Goal: Use online tool/utility: Use online tool/utility

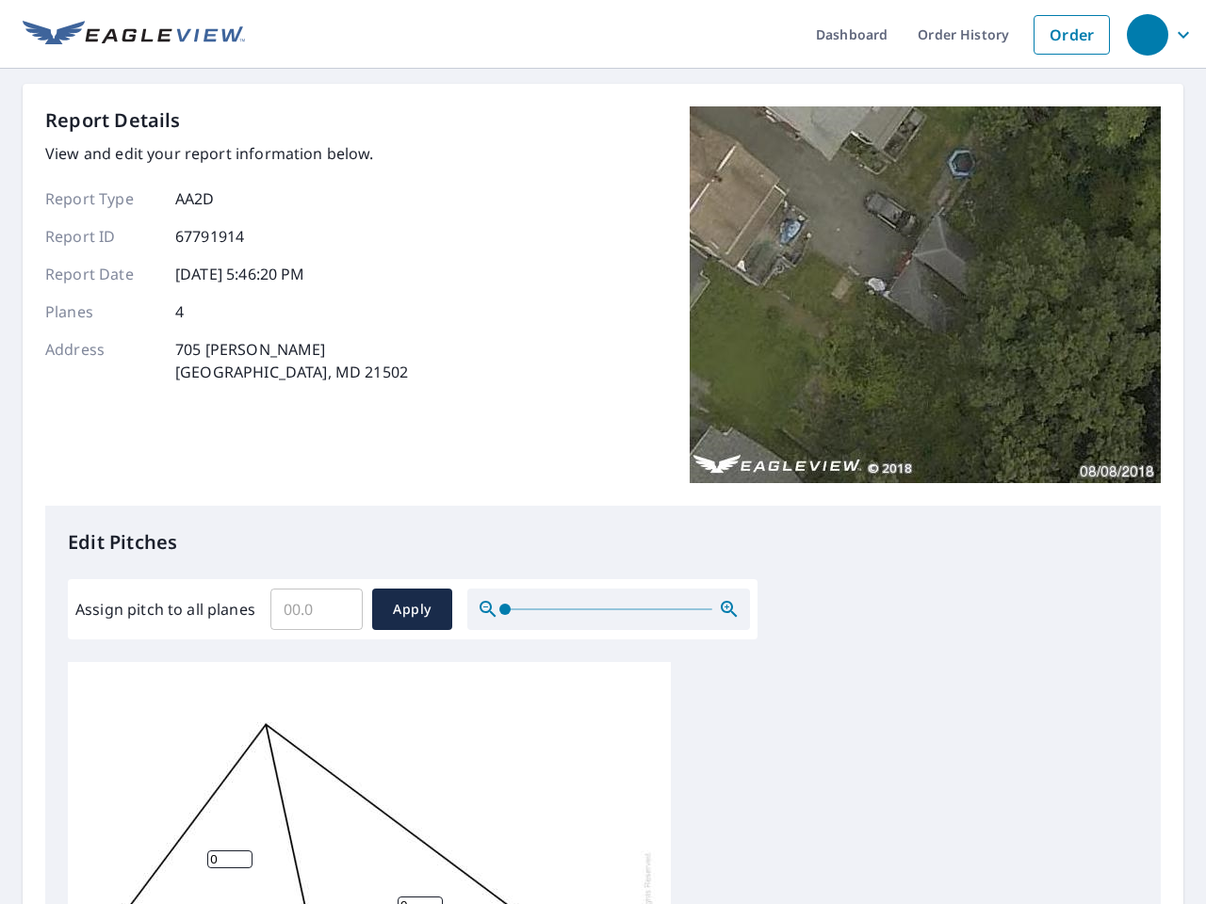
click at [603, 452] on div "Report Details View and edit your report information below. Report Type AA2D Re…" at bounding box center [602, 305] width 1115 height 399
click at [1147, 34] on div "button" at bounding box center [1147, 34] width 41 height 41
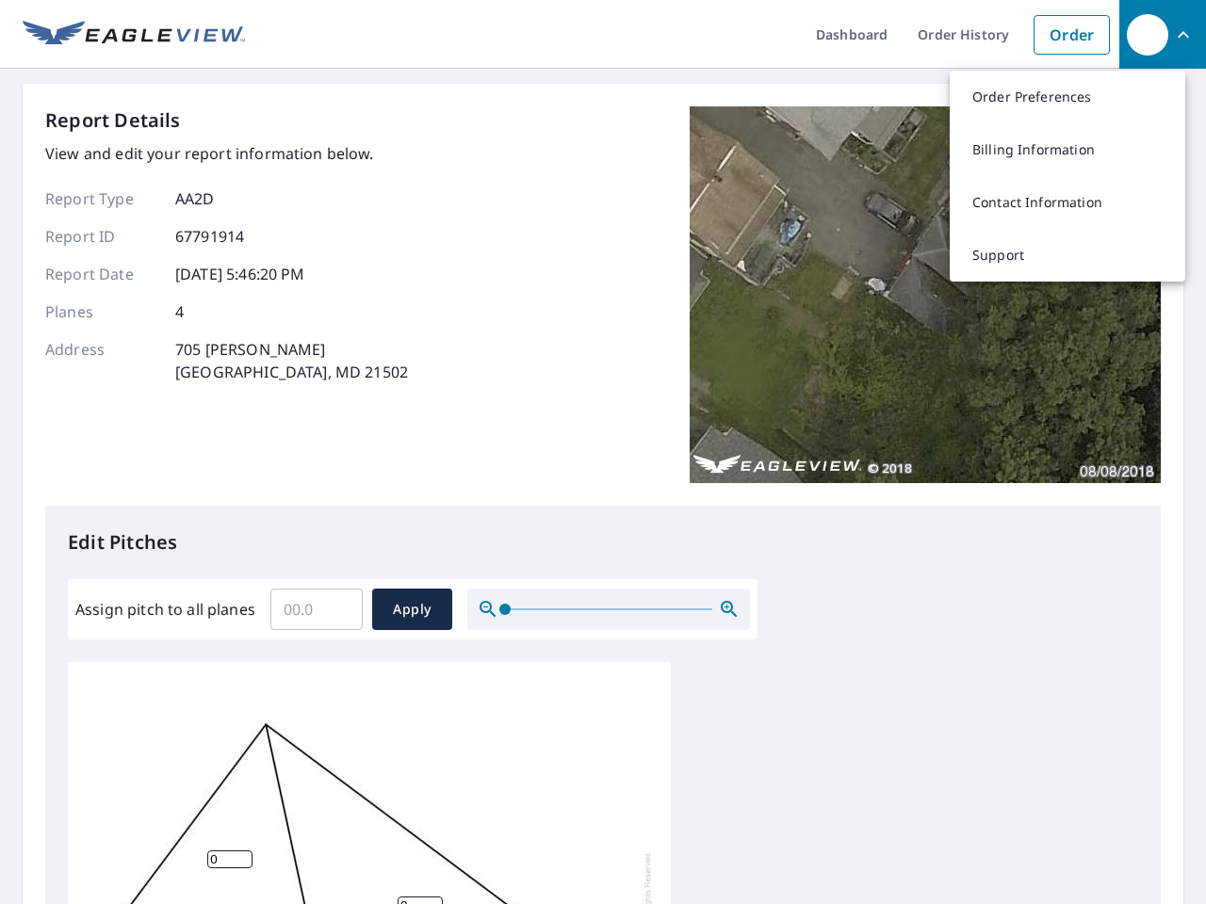
click at [317, 610] on input "Assign pitch to all planes" at bounding box center [316, 609] width 92 height 53
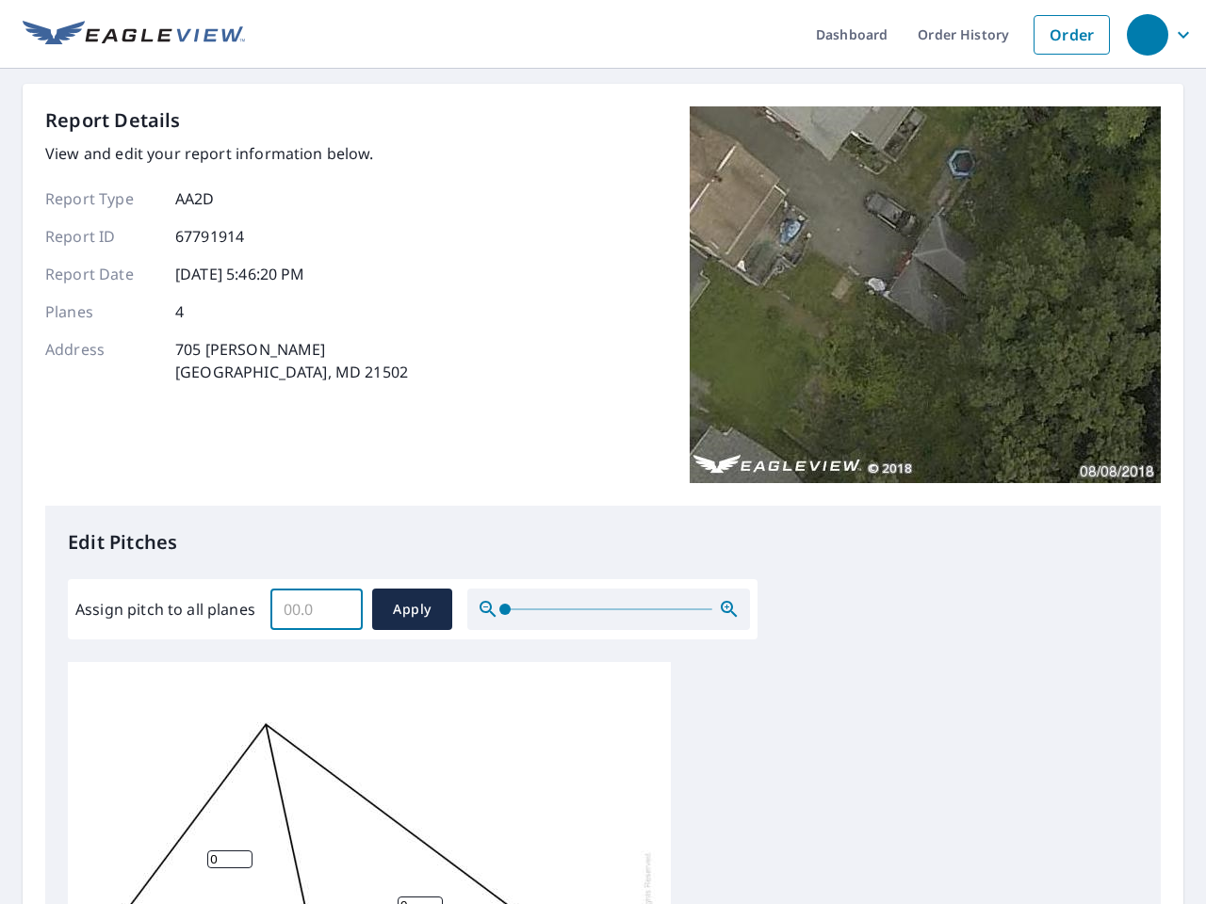
click at [412, 610] on span "Apply" at bounding box center [412, 610] width 50 height 24
click at [729, 610] on icon "button" at bounding box center [729, 609] width 23 height 23
